Goal: Information Seeking & Learning: Learn about a topic

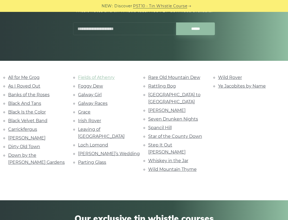
click at [84, 77] on link "Fields of Athenry" at bounding box center [96, 77] width 37 height 5
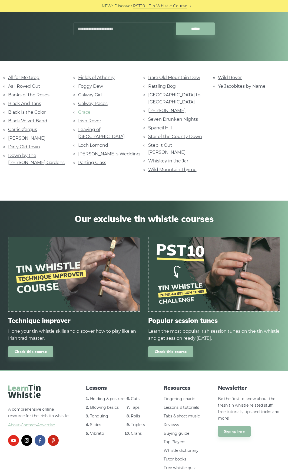
click at [87, 111] on link "Grace" at bounding box center [84, 112] width 12 height 5
click at [26, 121] on link "Black Velvet Band" at bounding box center [27, 120] width 39 height 5
click at [30, 77] on link "All for Me Grog" at bounding box center [23, 77] width 31 height 5
click at [84, 143] on link "Loch Lomond" at bounding box center [93, 145] width 30 height 5
click at [85, 160] on link "Parting Glass" at bounding box center [92, 162] width 28 height 5
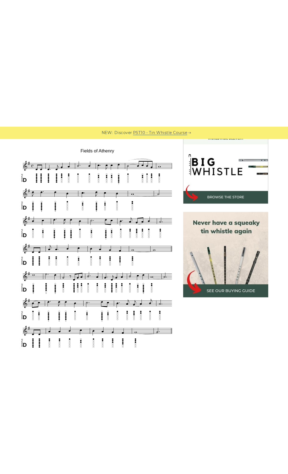
scroll to position [162, 0]
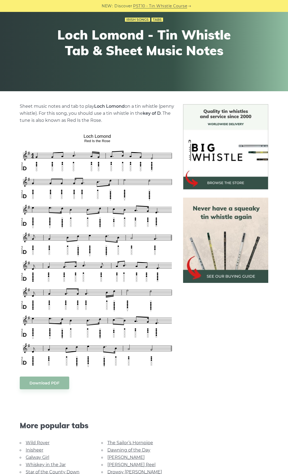
scroll to position [54, 0]
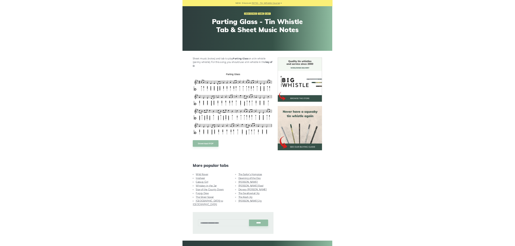
scroll to position [54, 0]
